Goal: Task Accomplishment & Management: Manage account settings

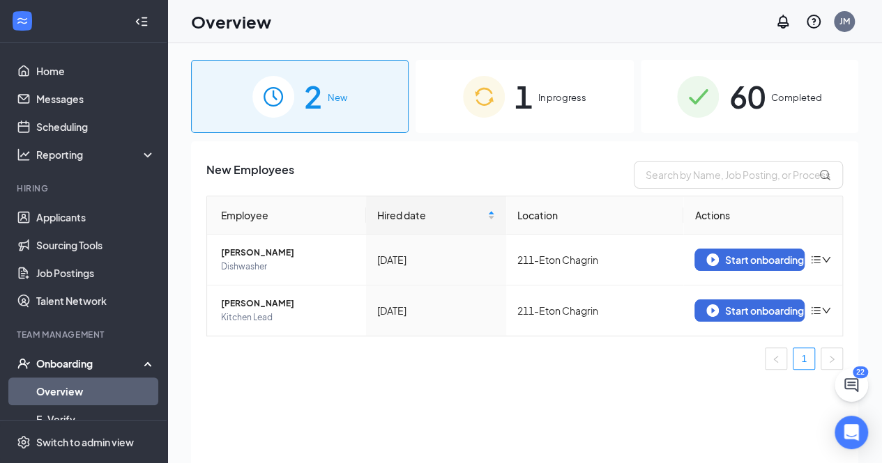
click at [512, 89] on div "1 In progress" at bounding box center [523, 96] width 217 height 73
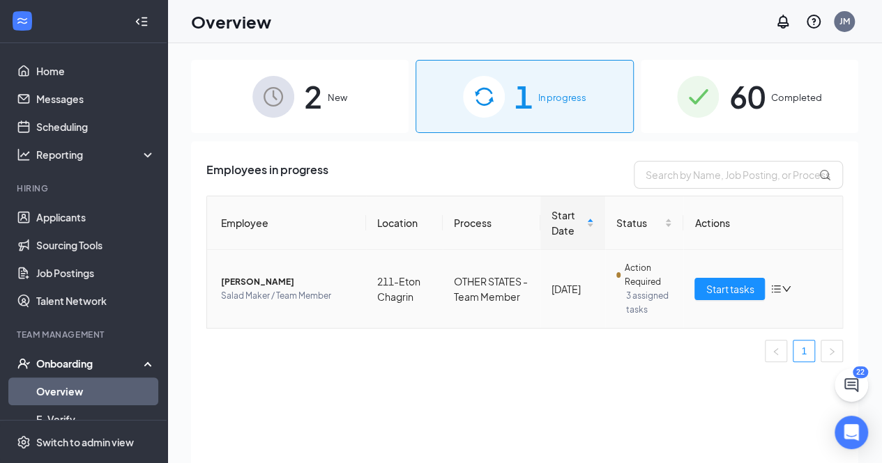
click at [263, 284] on span "[PERSON_NAME]" at bounding box center [288, 282] width 134 height 14
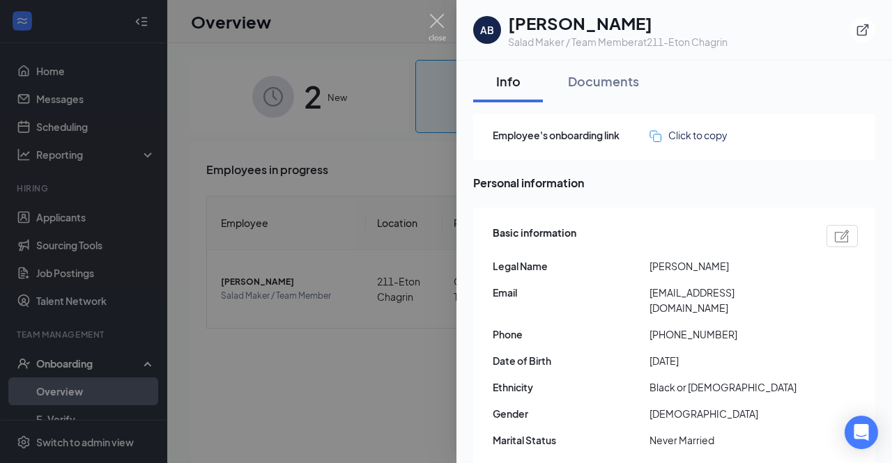
click at [458, 23] on div "AB [PERSON_NAME] Salad Maker / Team Member at 211-Eton Chagrin" at bounding box center [674, 30] width 436 height 61
click at [446, 23] on div at bounding box center [446, 231] width 892 height 463
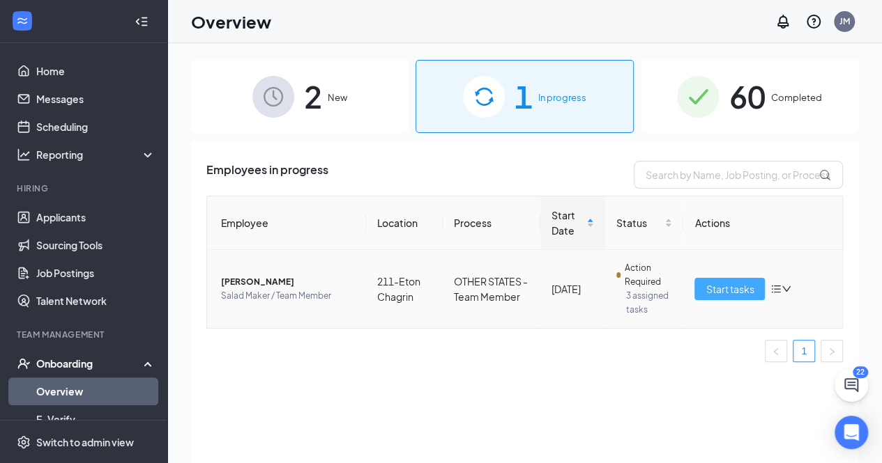
click at [716, 292] on span "Start tasks" at bounding box center [729, 289] width 48 height 15
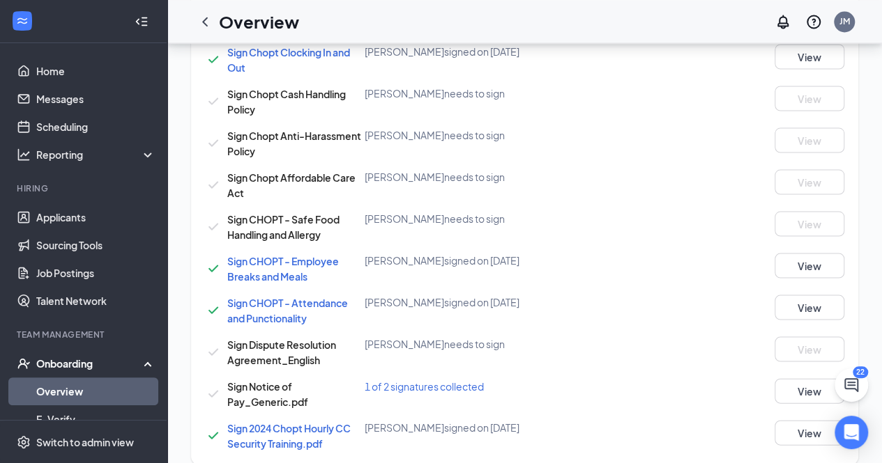
scroll to position [1285, 0]
click at [204, 18] on icon "ChevronLeft" at bounding box center [205, 21] width 17 height 17
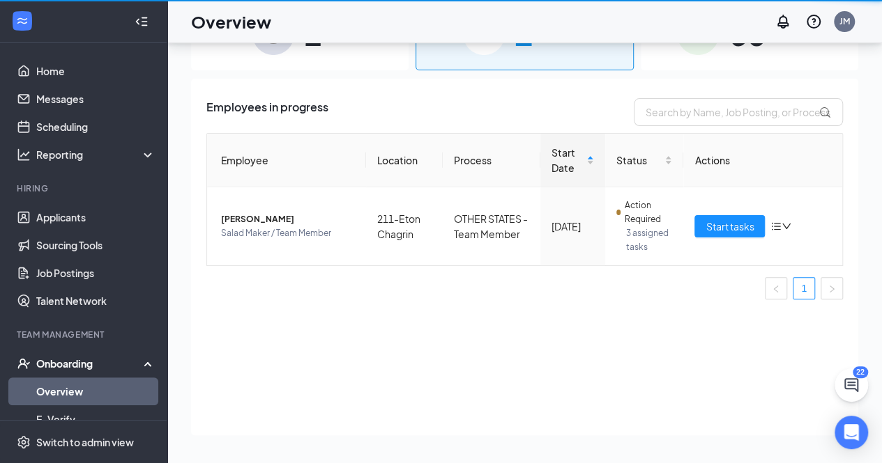
scroll to position [63, 0]
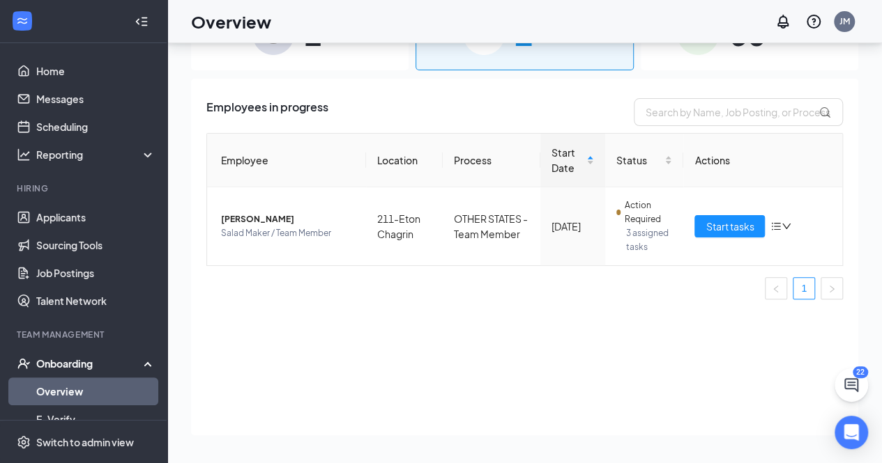
click at [705, 58] on div "60 Completed" at bounding box center [748, 33] width 217 height 73
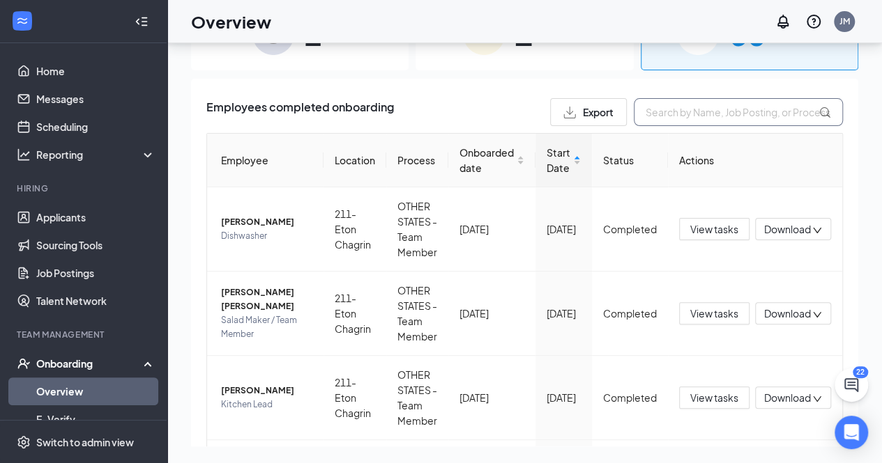
click at [711, 116] on input "text" at bounding box center [738, 112] width 209 height 28
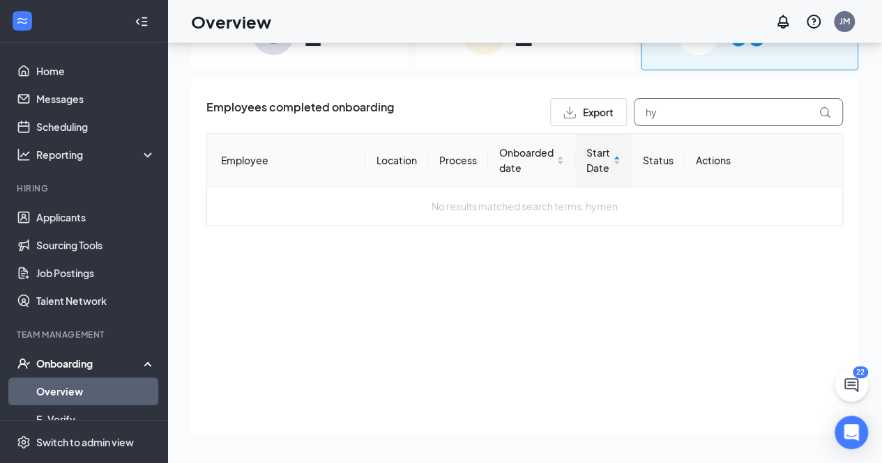
type input "h"
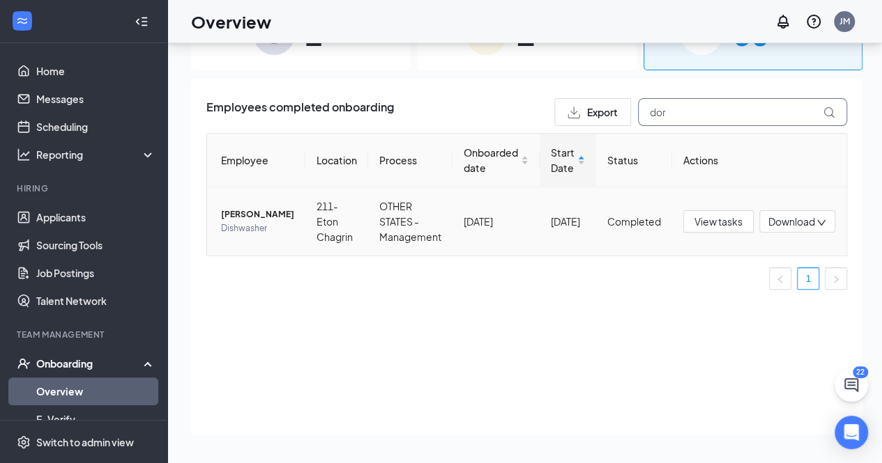
type input "dor"
click at [270, 212] on span "[PERSON_NAME]" at bounding box center [257, 215] width 73 height 14
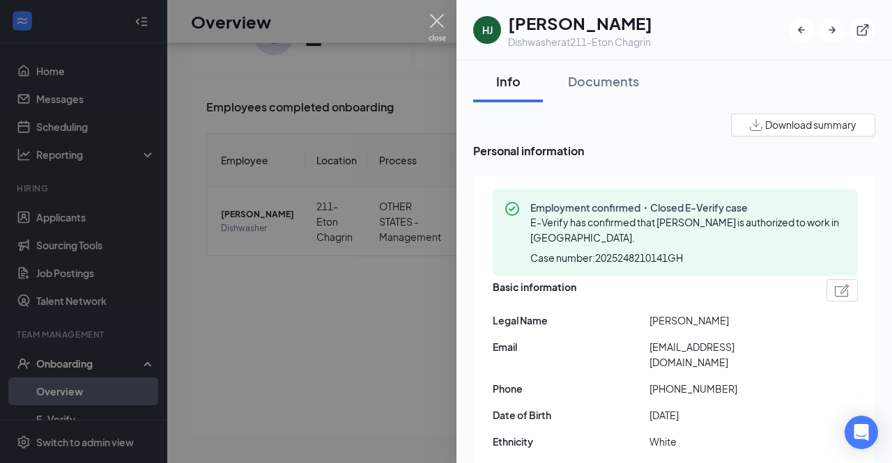
click at [433, 23] on img at bounding box center [437, 27] width 17 height 27
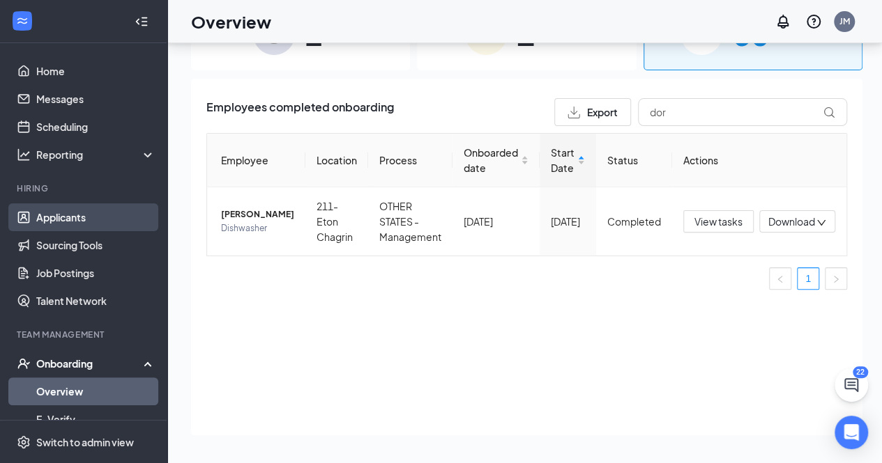
click at [70, 217] on link "Applicants" at bounding box center [95, 218] width 119 height 28
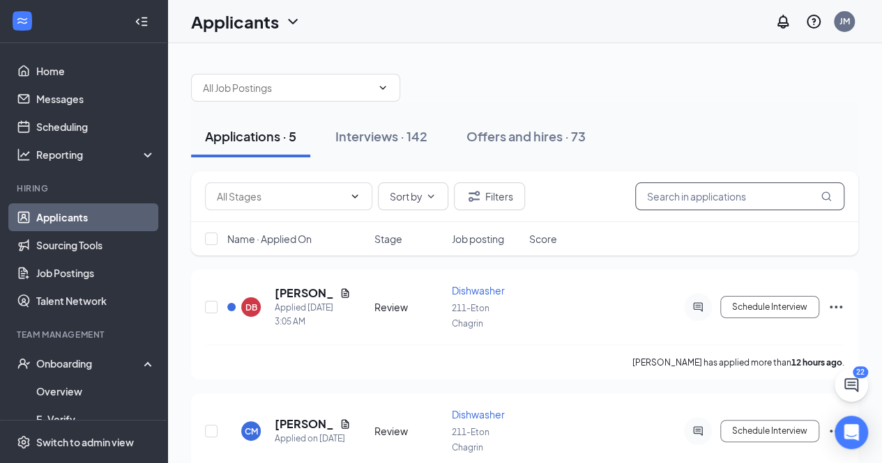
click at [683, 196] on input "text" at bounding box center [739, 197] width 209 height 28
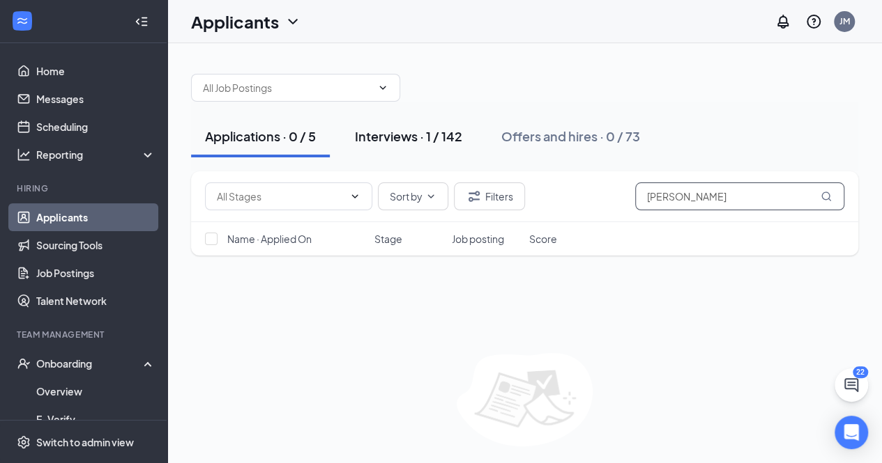
type input "[PERSON_NAME]"
click at [451, 140] on div "Interviews · 1 / 142" at bounding box center [408, 136] width 107 height 17
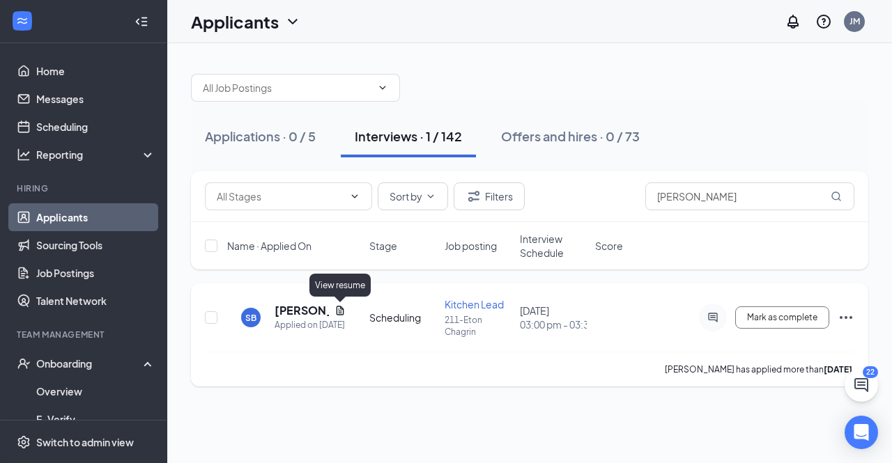
click at [338, 309] on icon "Document" at bounding box center [340, 310] width 11 height 11
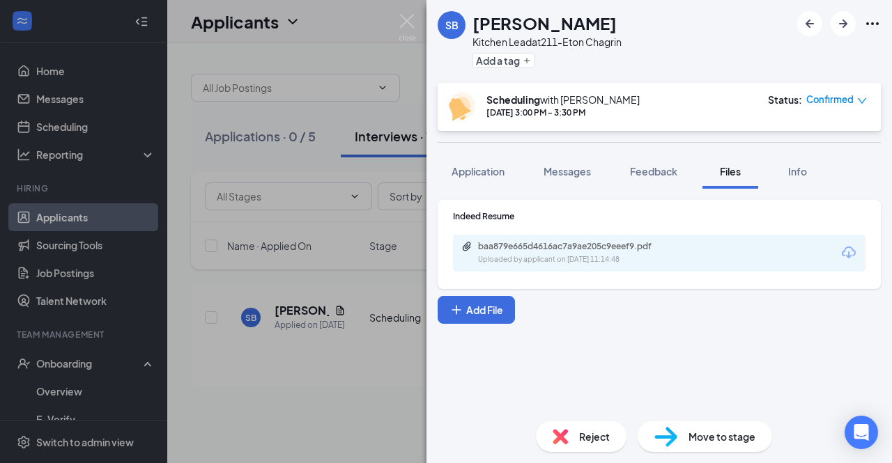
click at [532, 240] on div "baa879e665d4616ac7a9ae205c9eeef9.pdf Uploaded by applicant on [DATE] 11:14:48" at bounding box center [659, 253] width 413 height 37
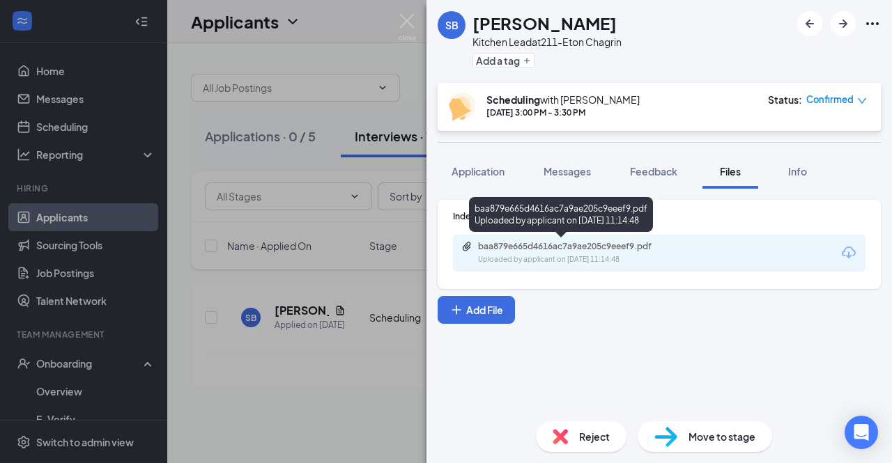
click at [533, 245] on div "baa879e665d4616ac7a9ae205c9eeef9.pdf" at bounding box center [575, 246] width 195 height 11
